Goal: Task Accomplishment & Management: Manage account settings

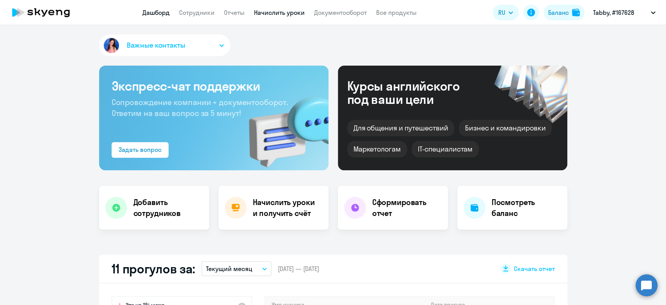
click at [269, 10] on link "Начислить уроки" at bounding box center [279, 13] width 51 height 8
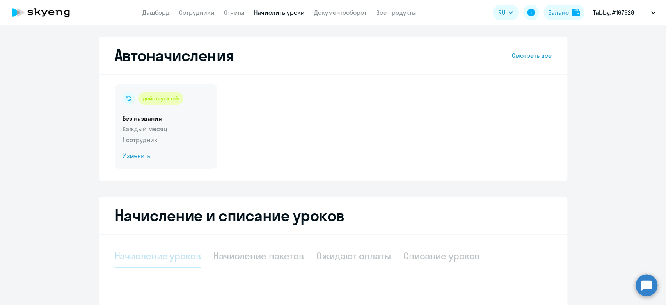
click at [184, 140] on p "1 сотрудник" at bounding box center [166, 139] width 87 height 9
select select "10"
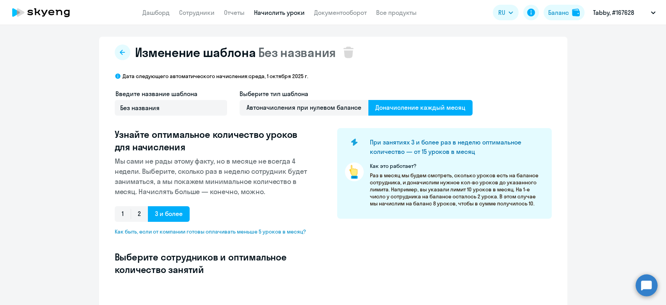
scroll to position [188, 0]
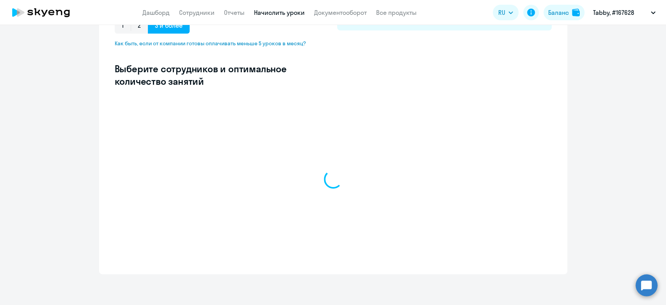
select select "10"
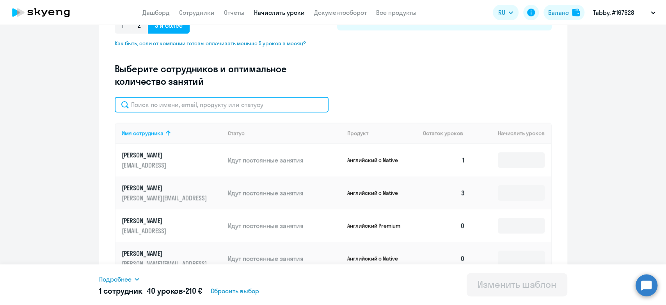
click at [169, 105] on input "text" at bounding box center [222, 105] width 214 height 16
type input "[PERSON_NAME]"
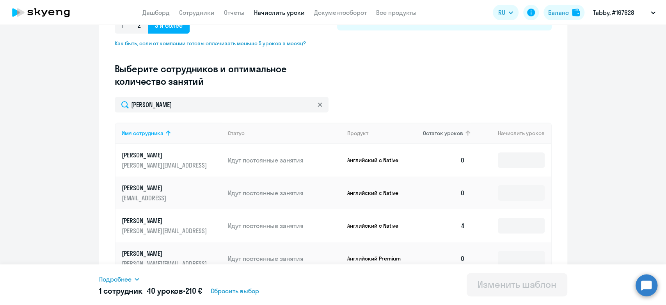
click at [441, 137] on th "Остаток уроков" at bounding box center [444, 133] width 55 height 21
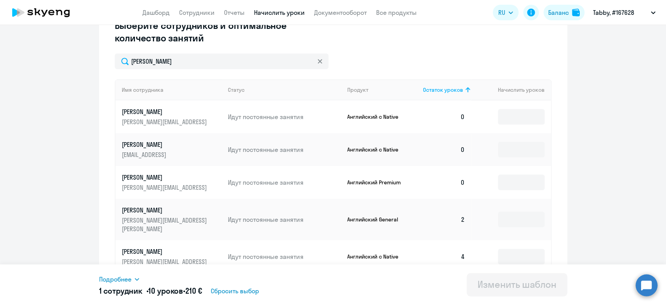
scroll to position [256, 0]
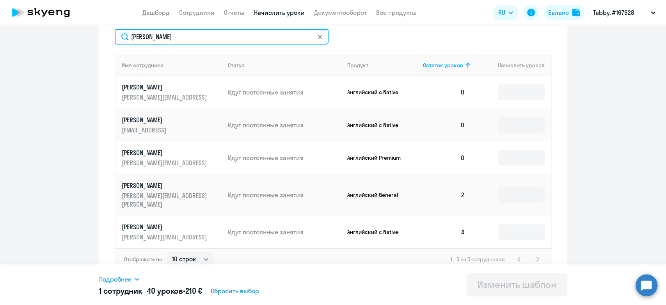
drag, startPoint x: 186, startPoint y: 42, endPoint x: 59, endPoint y: 41, distance: 126.5
click at [59, 41] on ng-component "Изменение шаблона Без названия Дата следующего автоматического начисления: сред…" at bounding box center [333, 32] width 666 height 502
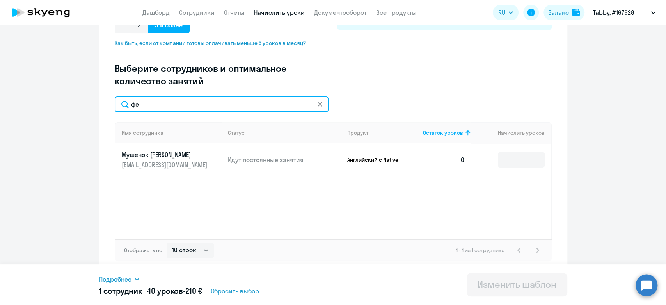
scroll to position [188, 0]
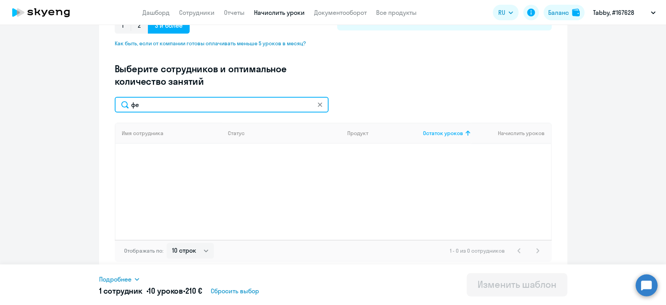
type input "ф"
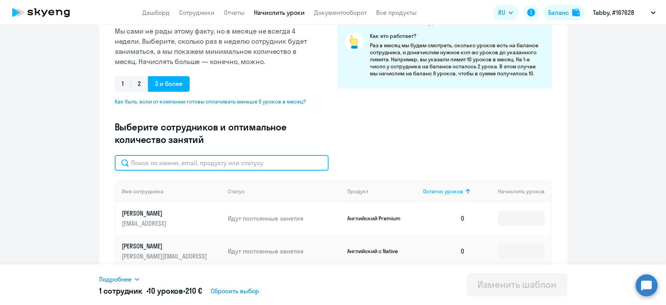
scroll to position [0, 0]
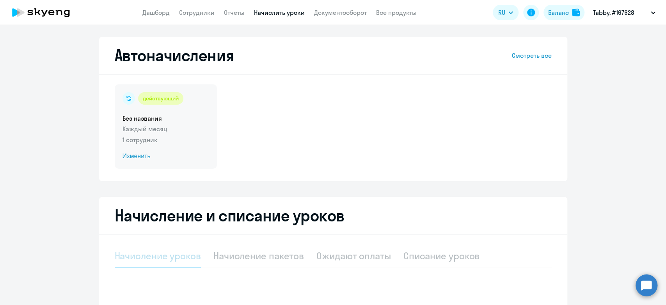
click at [172, 143] on p "1 сотрудник" at bounding box center [166, 139] width 87 height 9
select select "10"
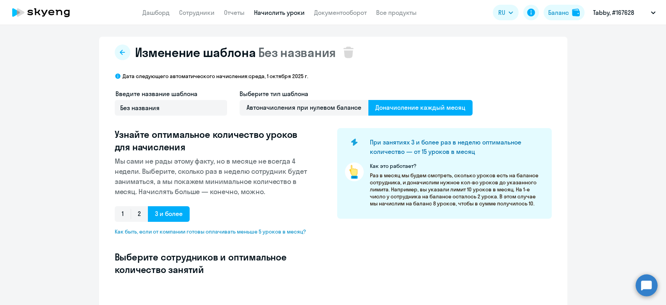
select select "10"
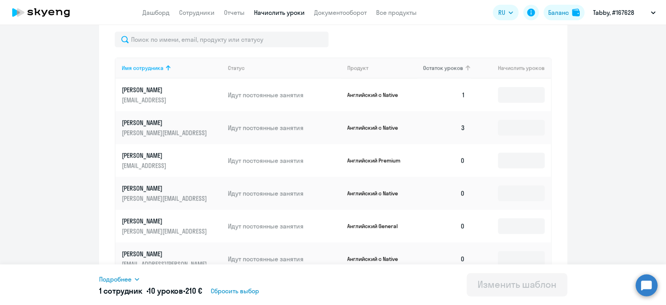
scroll to position [247, 0]
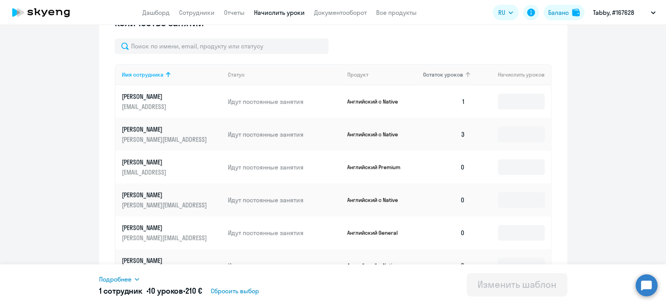
click at [438, 79] on th "Остаток уроков" at bounding box center [444, 74] width 55 height 21
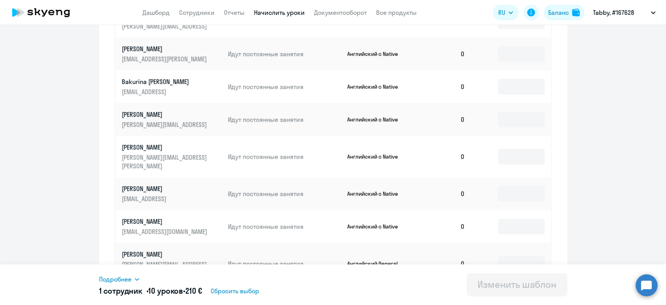
scroll to position [420, 0]
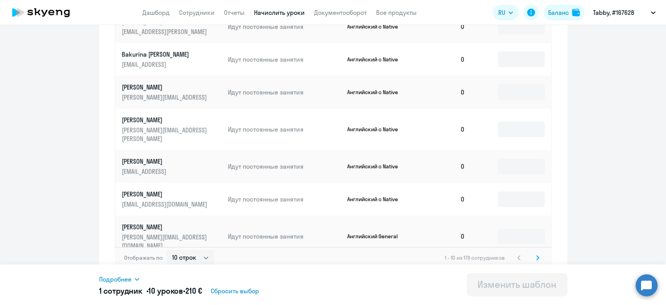
click at [533, 253] on svg-icon at bounding box center [537, 257] width 9 height 9
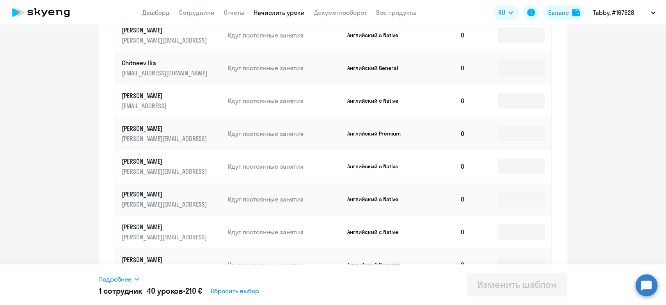
scroll to position [203, 0]
